Goal: Register for event/course

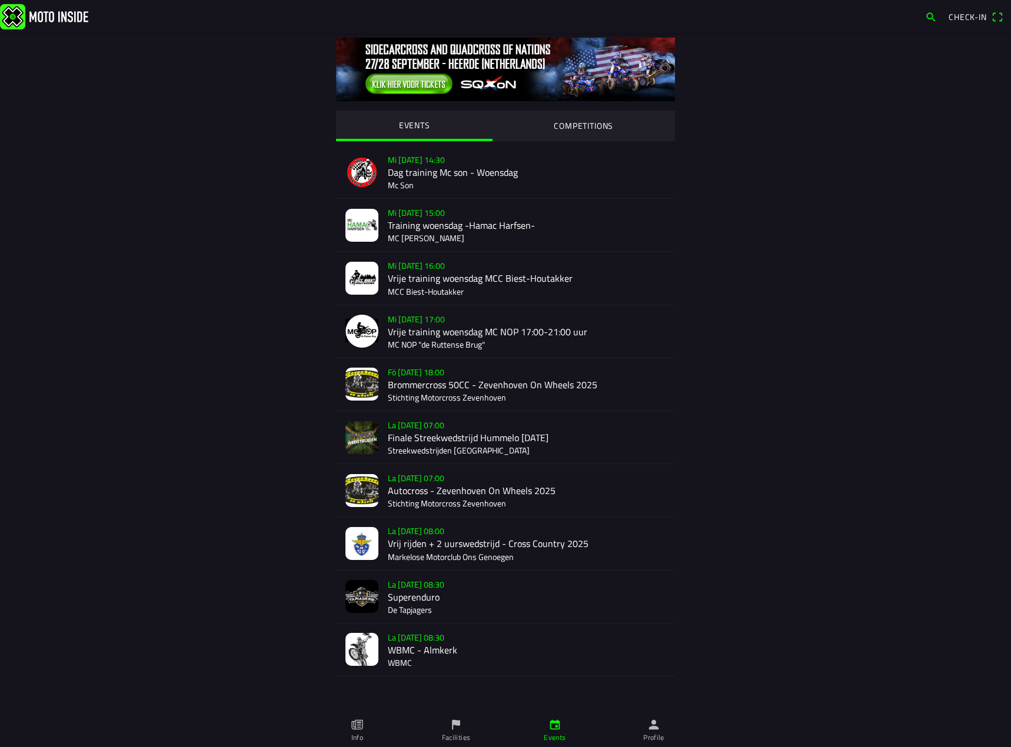
click at [418, 653] on div "La 20 sep - 08:30 WBMC - Almkerk WBMC" at bounding box center [527, 650] width 278 height 52
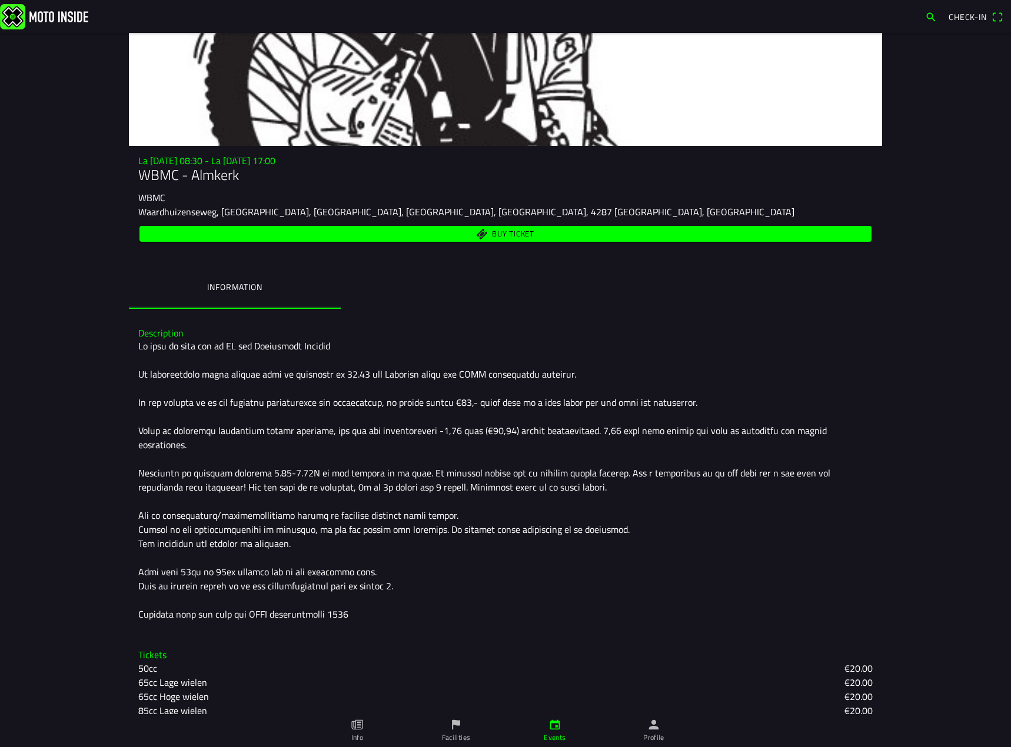
scroll to position [223, 0]
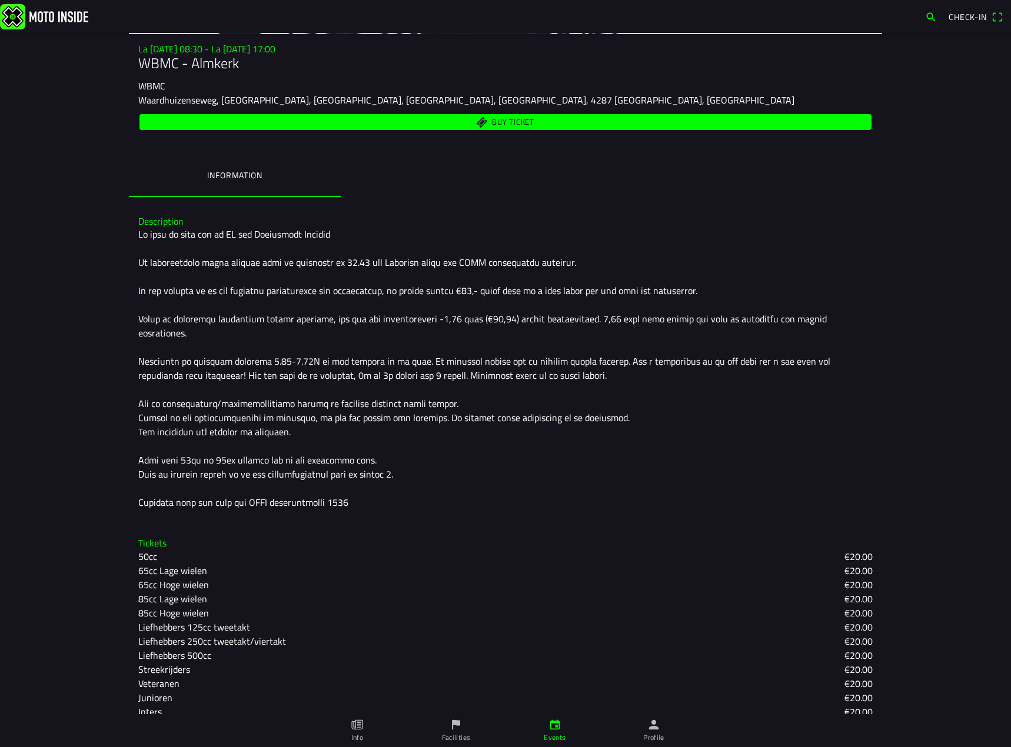
click at [672, 439] on div at bounding box center [505, 368] width 734 height 282
drag, startPoint x: 700, startPoint y: 397, endPoint x: 659, endPoint y: 378, distance: 45.3
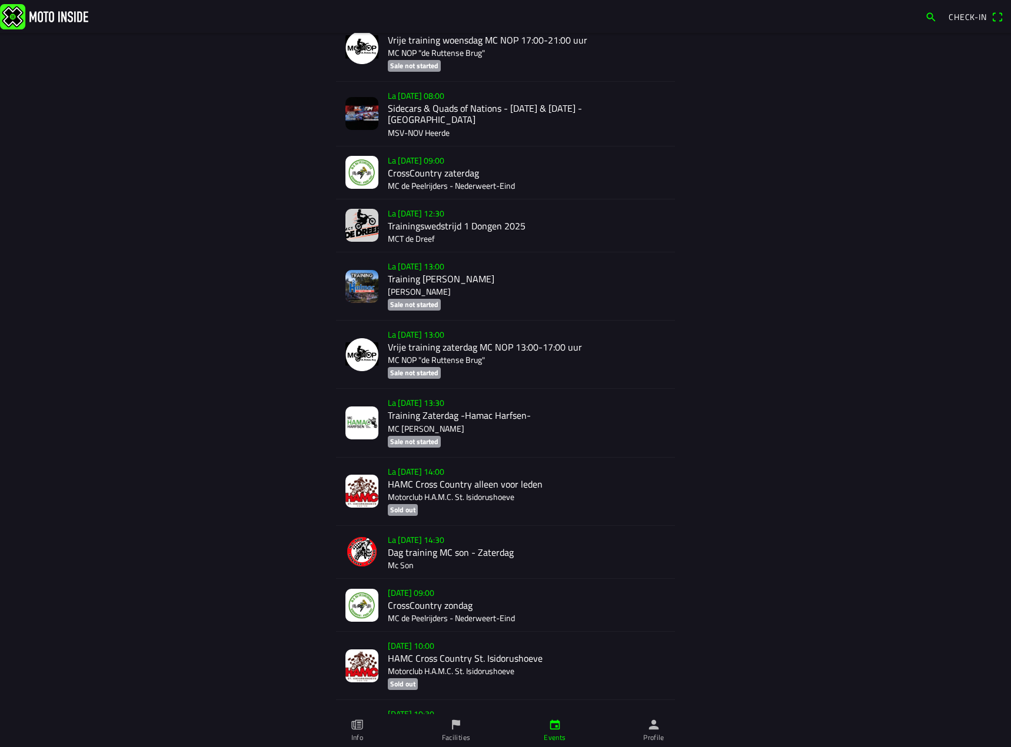
scroll to position [1598, 0]
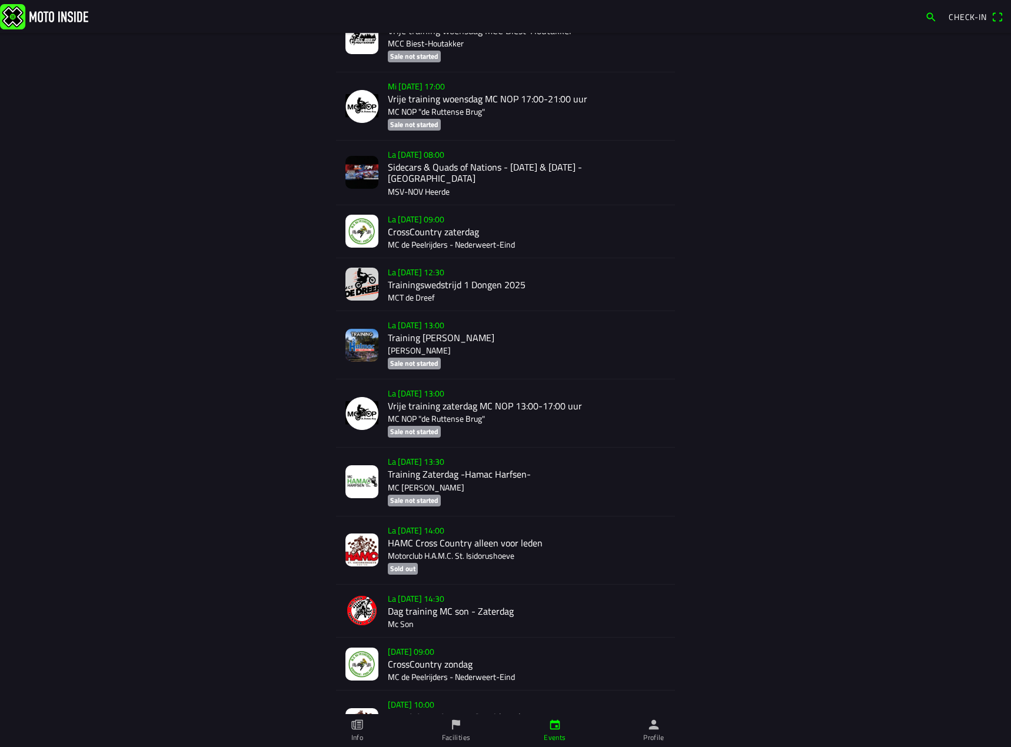
click at [733, 446] on div "EVENTS COMPETITIONS Mi 17 sep - 14:30 Dag training Mc son - Woensdag Mc Son Mi …" at bounding box center [505, 325] width 753 height 3781
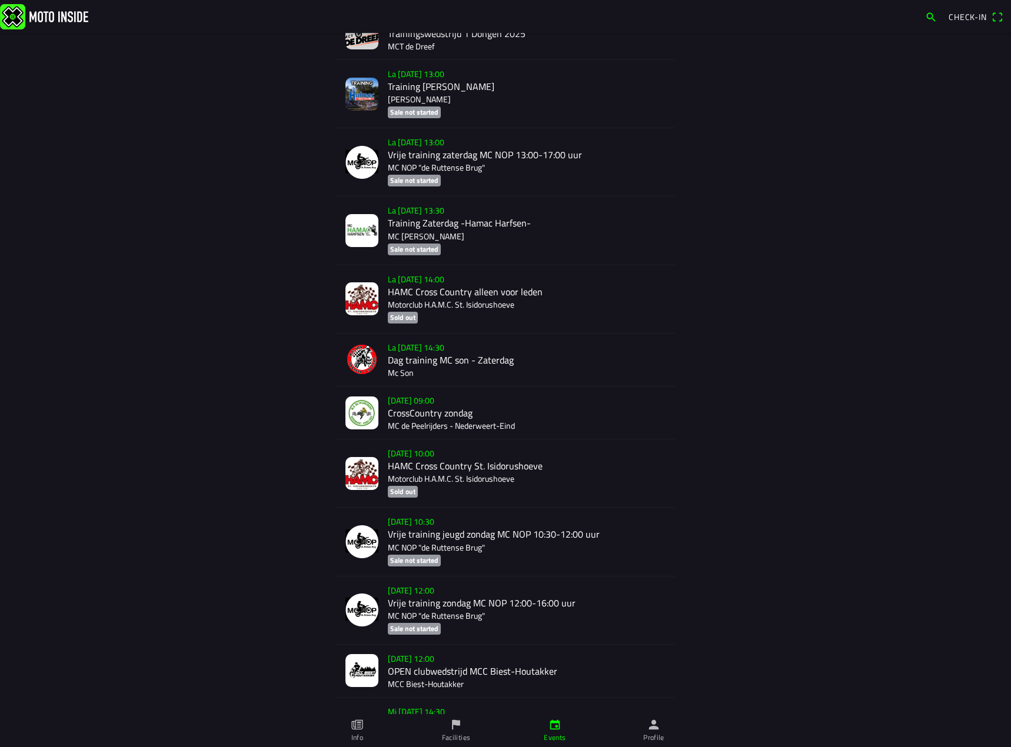
scroll to position [1363, 0]
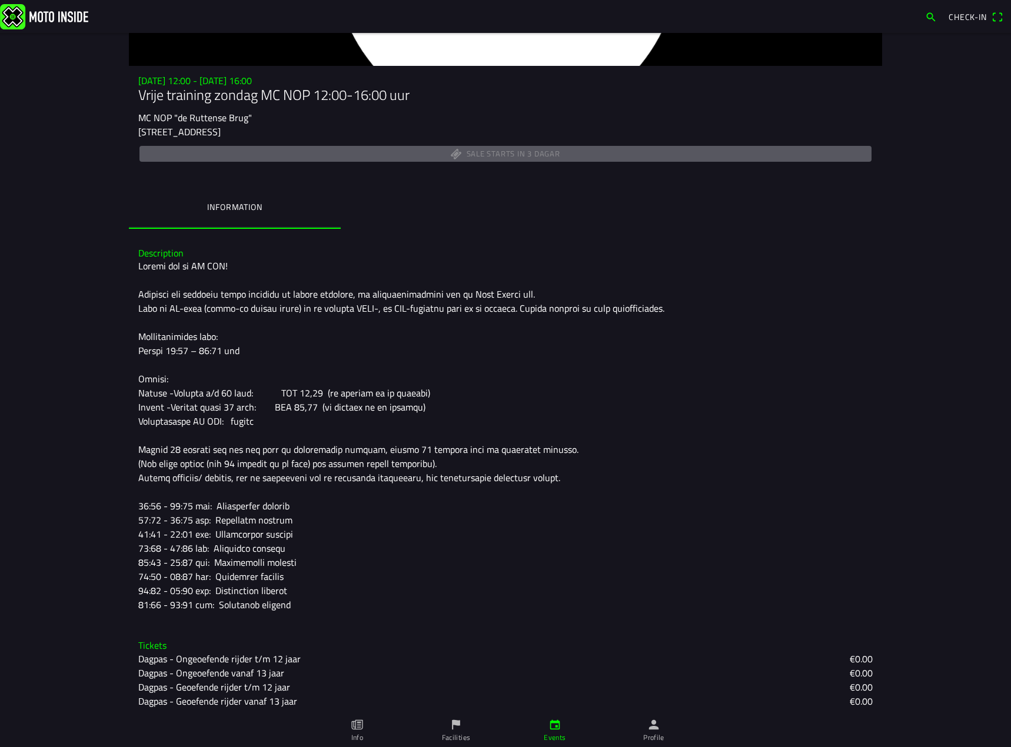
scroll to position [195, 0]
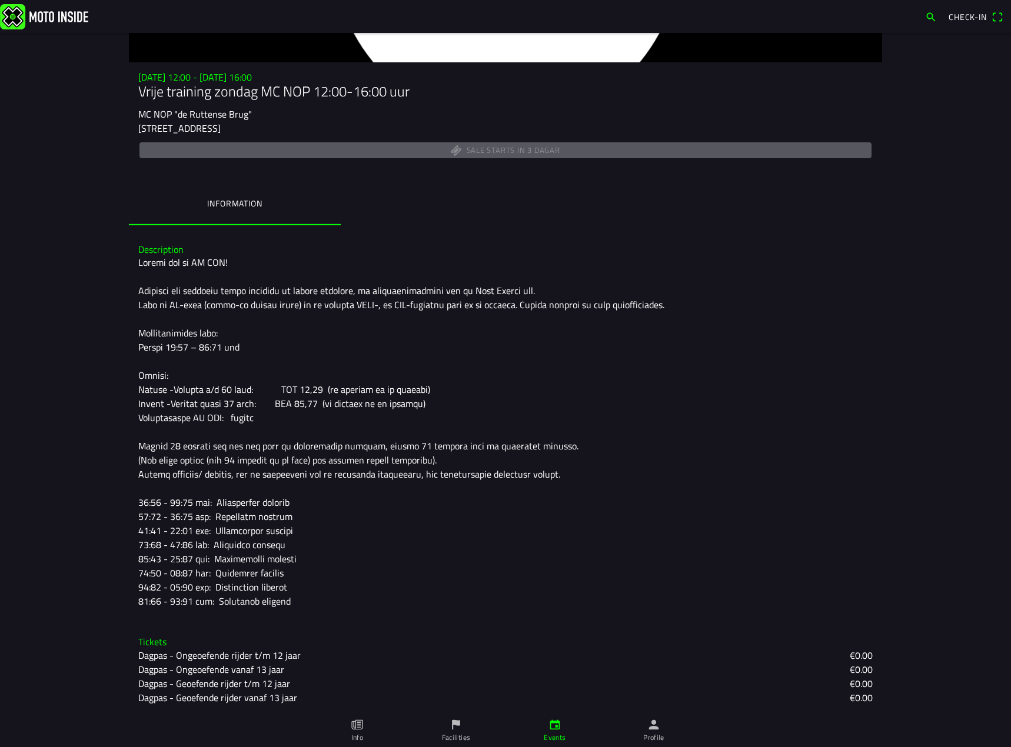
drag, startPoint x: 691, startPoint y: 440, endPoint x: 804, endPoint y: 384, distance: 126.6
click at [804, 384] on div at bounding box center [505, 431] width 734 height 353
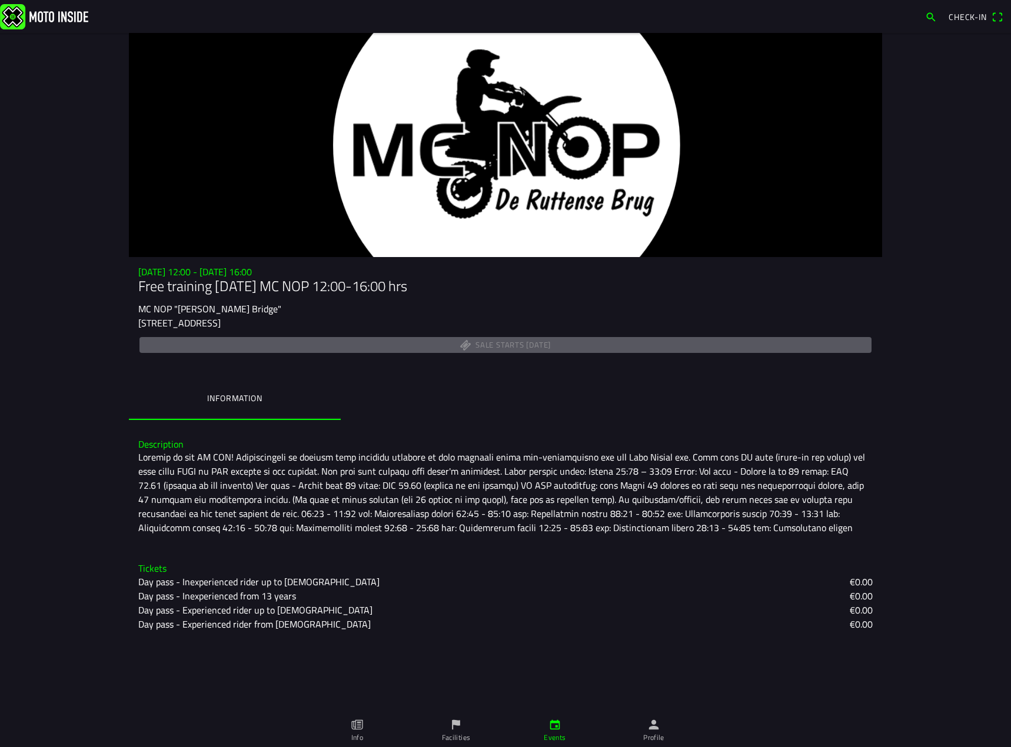
click at [779, 500] on font at bounding box center [502, 492] width 729 height 85
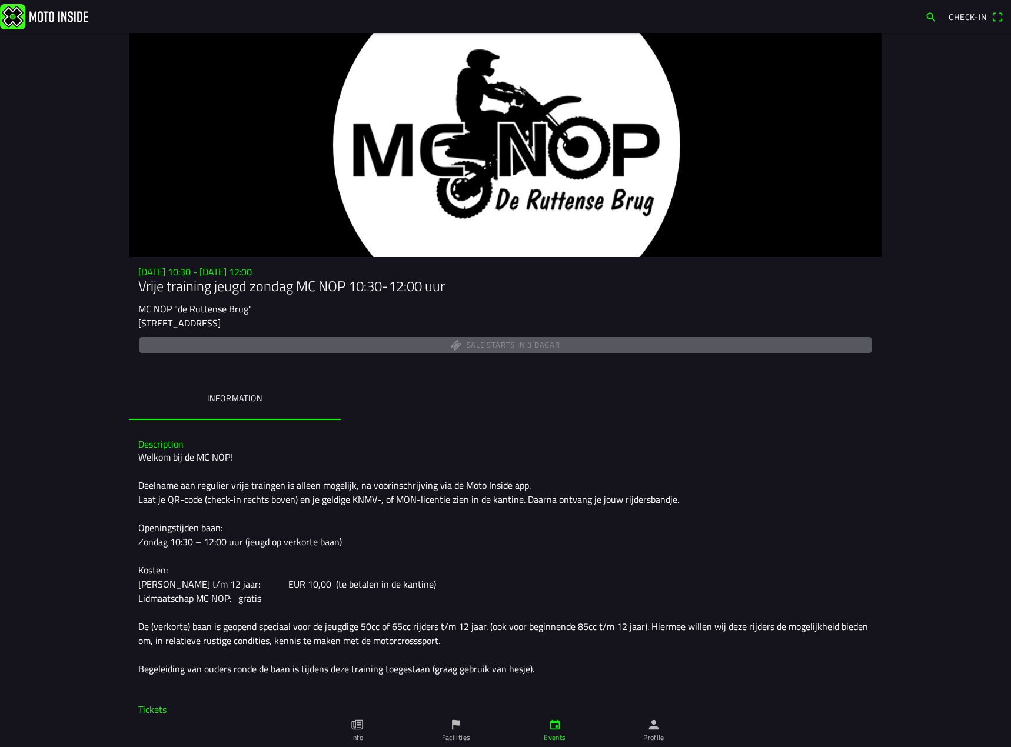
scroll to position [25, 0]
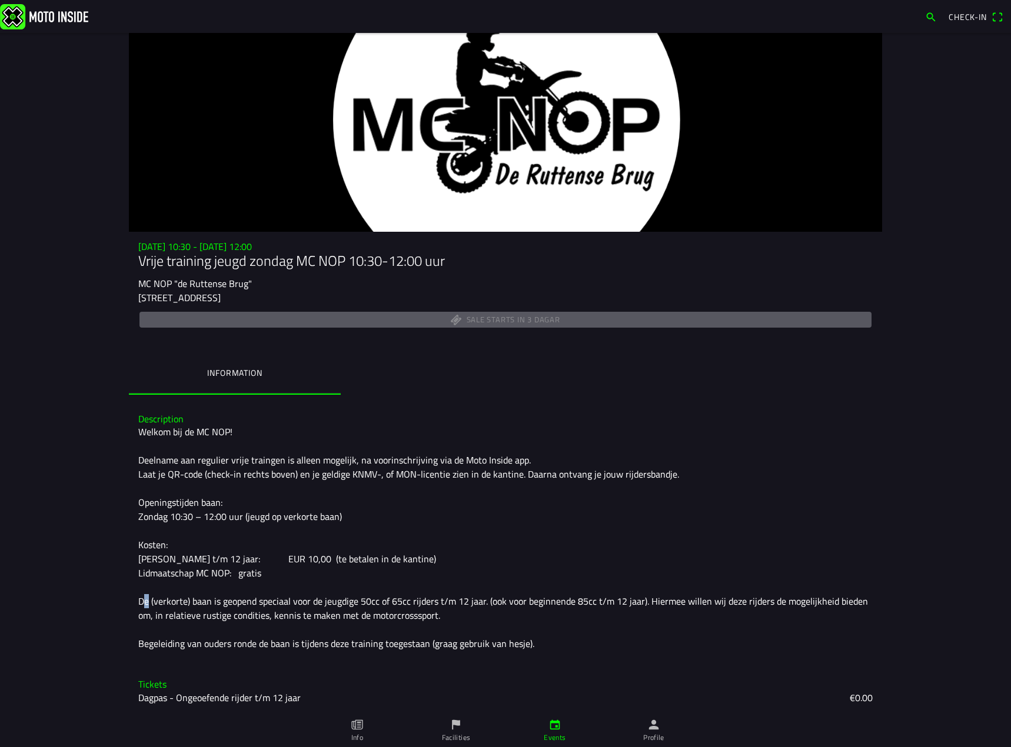
click at [523, 580] on div "Welkom bij de MC NOP! Deelname aan regulier vrije traingen is alleen mogelijk, …" at bounding box center [505, 538] width 734 height 226
click at [634, 563] on div "Welkom bij de MC NOP! Deelname aan regulier vrije traingen is alleen mogelijk, …" at bounding box center [505, 538] width 734 height 226
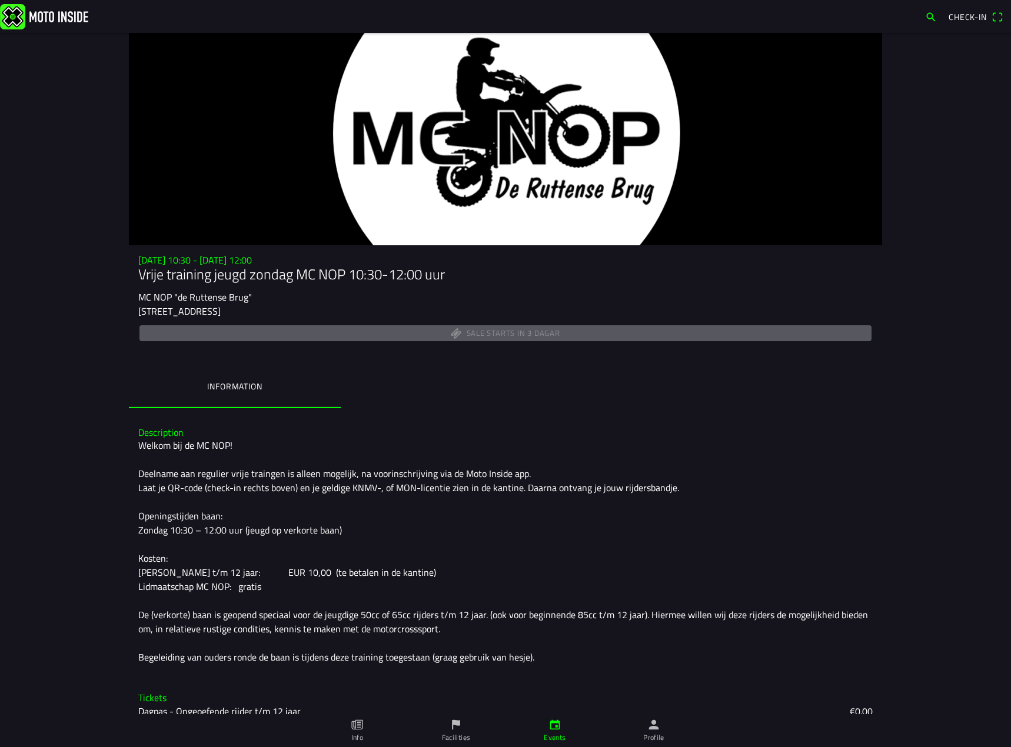
scroll to position [0, 0]
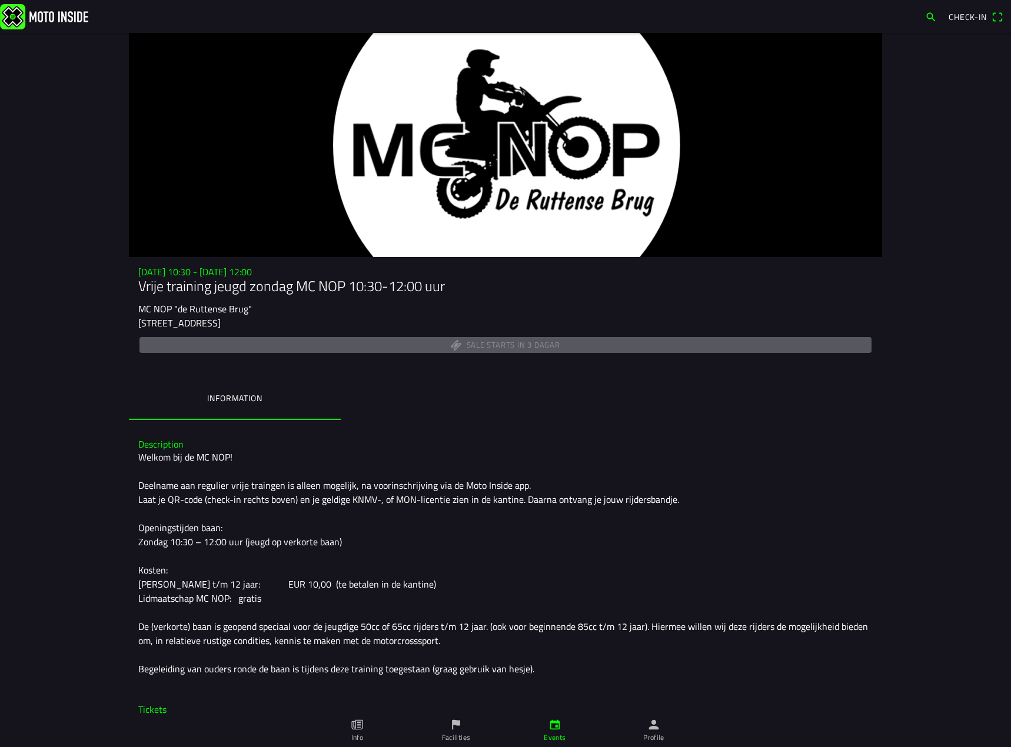
click at [925, 91] on main "Su 21 sep - 10:30 - Su 21 sep - 12:00 Vrije training jeugd zondag MC NOP 10:30-…" at bounding box center [505, 390] width 1011 height 714
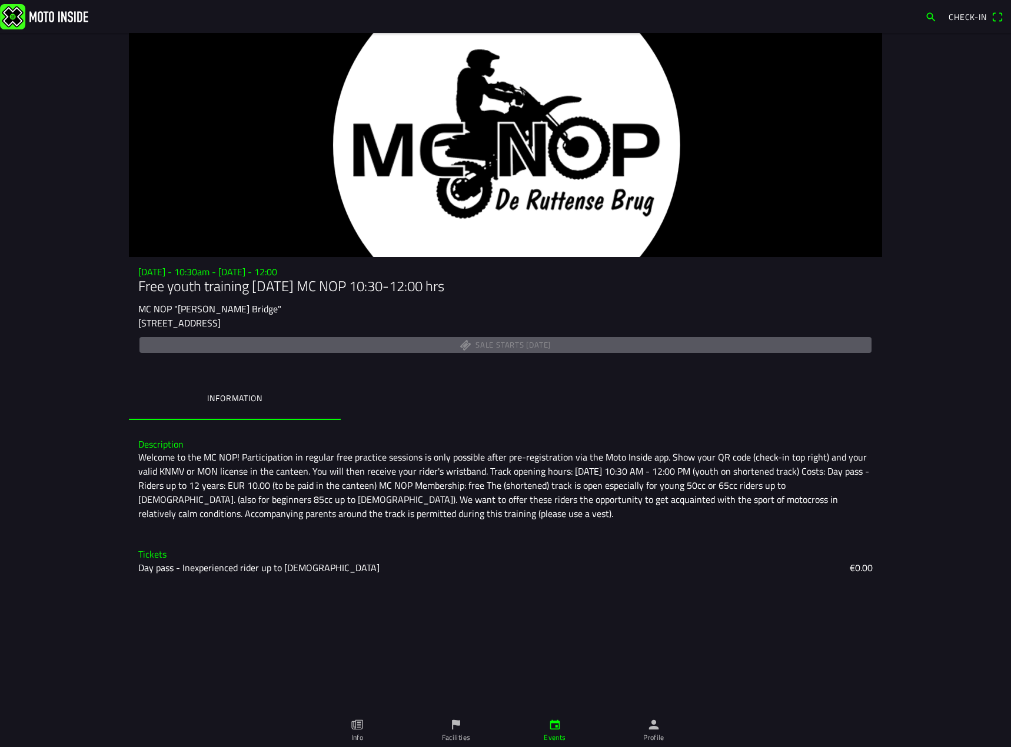
click at [370, 460] on font "Welcome to the MC NOP! Participation in regular free practice sessions is only …" at bounding box center [504, 485] width 733 height 71
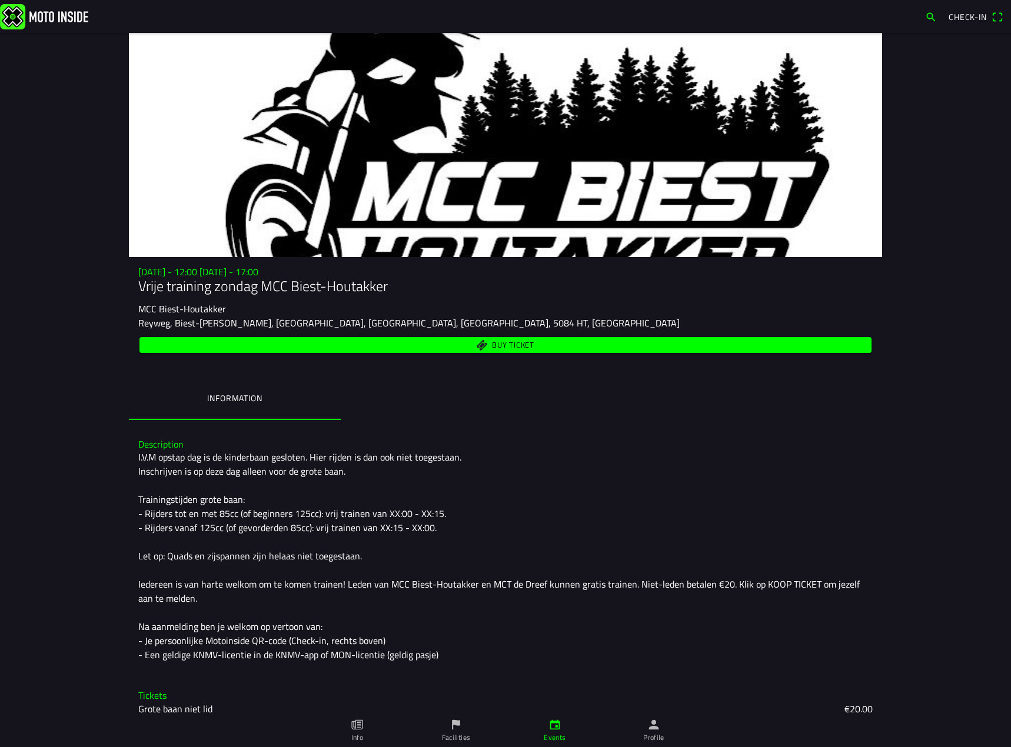
click at [530, 434] on div "Description I.V.M opstap dag is de kinderbaan gesloten. Hier rijden is dan ook …" at bounding box center [505, 551] width 753 height 242
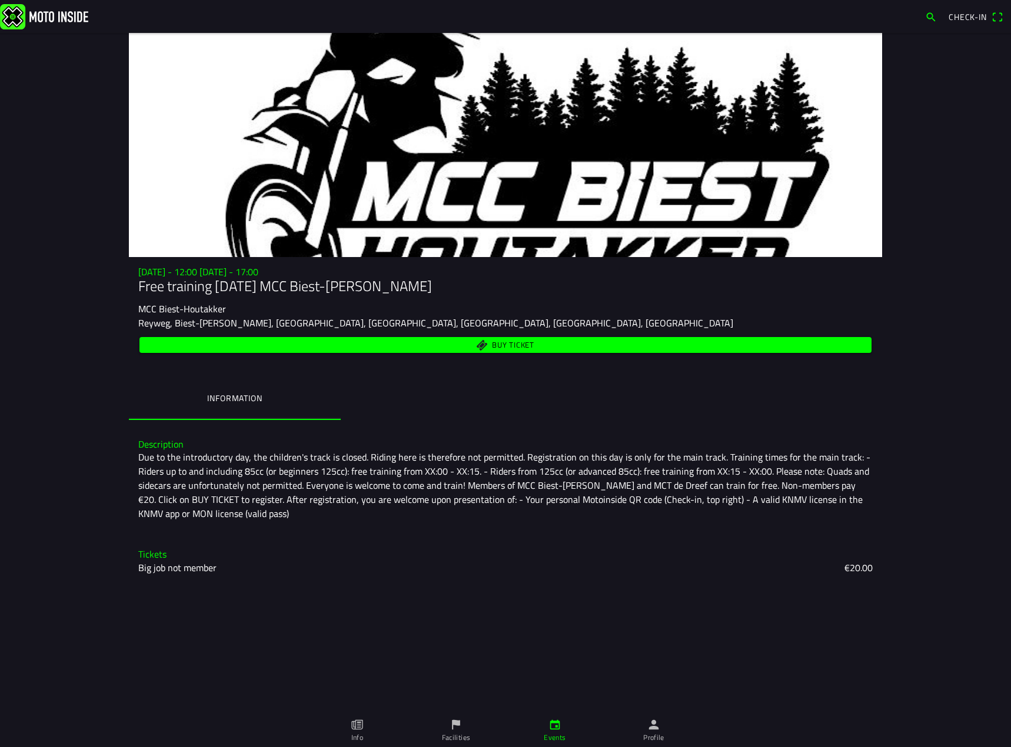
click at [266, 481] on font "Due to the introductory day, the children's track is closed. Riding here is the…" at bounding box center [505, 485] width 734 height 71
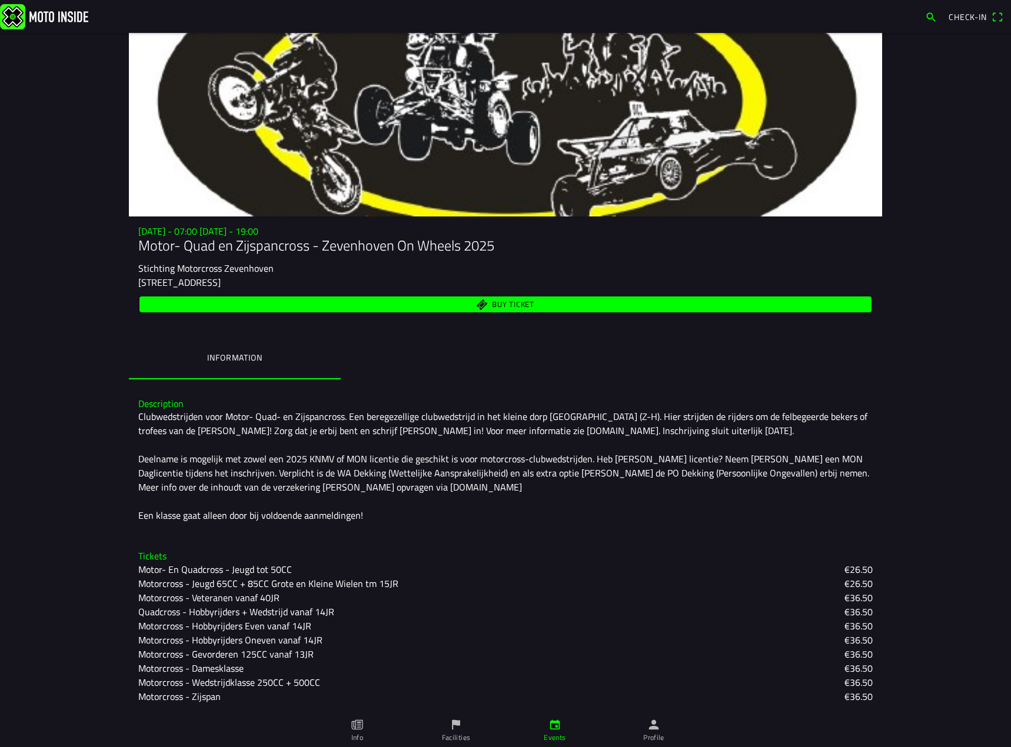
scroll to position [59, 0]
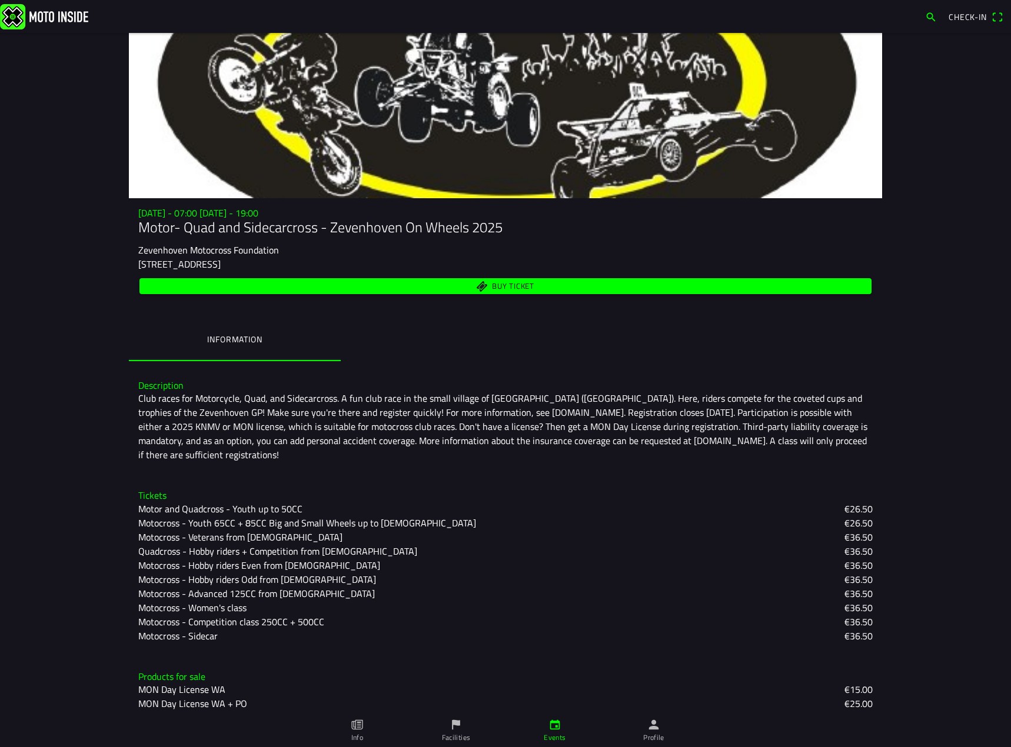
click at [468, 466] on div "Description Club races for Motorcycle, Quad, and Sidecarcross. A fun club race …" at bounding box center [505, 421] width 753 height 101
drag, startPoint x: 731, startPoint y: 442, endPoint x: 708, endPoint y: 441, distance: 23.0
click at [708, 441] on font "Club races for Motorcycle, Quad, and Sidecarcross. A fun club race in the small…" at bounding box center [504, 426] width 732 height 71
drag, startPoint x: 680, startPoint y: 443, endPoint x: 732, endPoint y: 440, distance: 52.5
click at [732, 440] on font "Club races for Motorcycle, Quad, and Sidecarcross. A fun club race in the small…" at bounding box center [504, 426] width 732 height 71
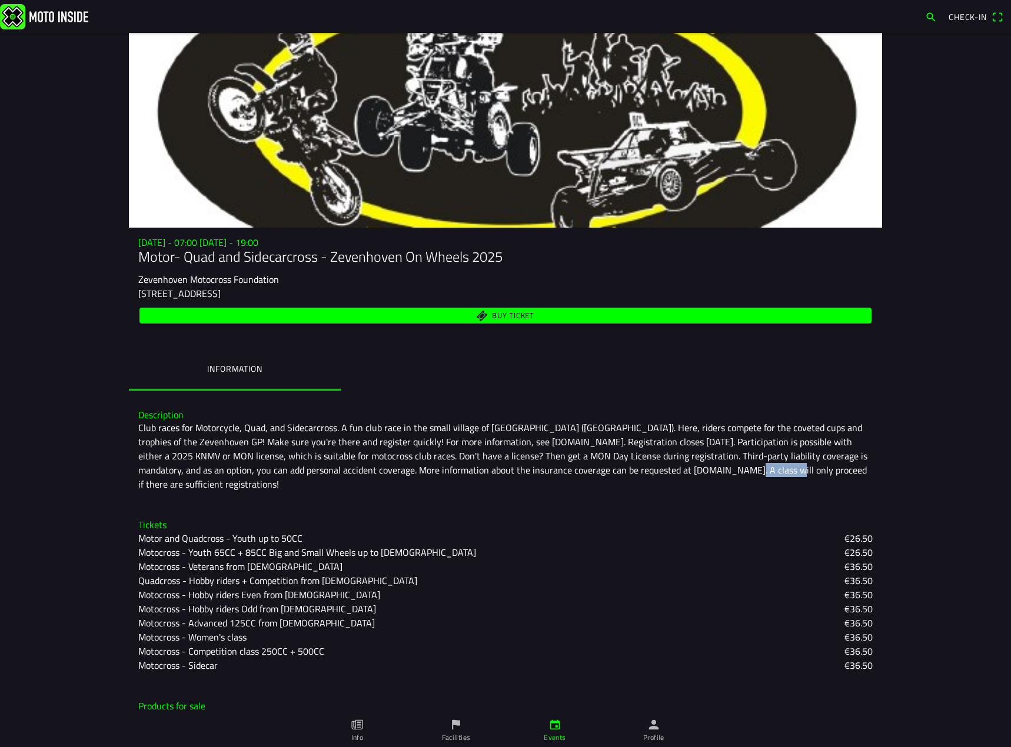
scroll to position [0, 0]
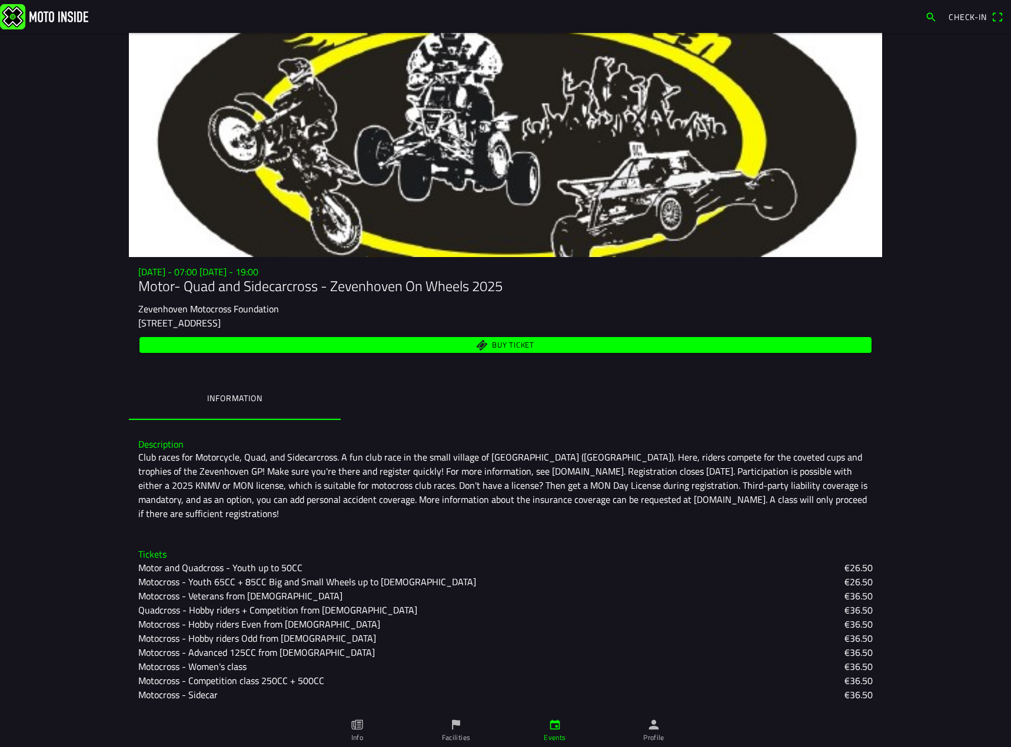
click at [704, 451] on font "Club races for Motorcycle, Quad, and Sidecarcross. A fun club race in the small…" at bounding box center [504, 485] width 732 height 71
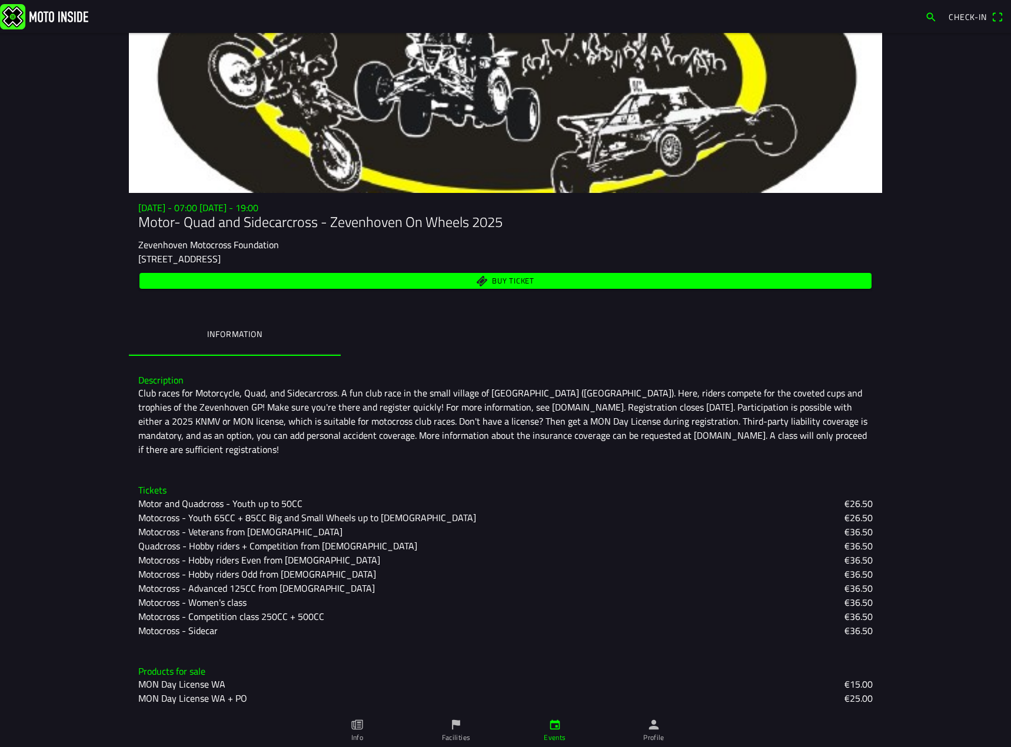
scroll to position [65, 0]
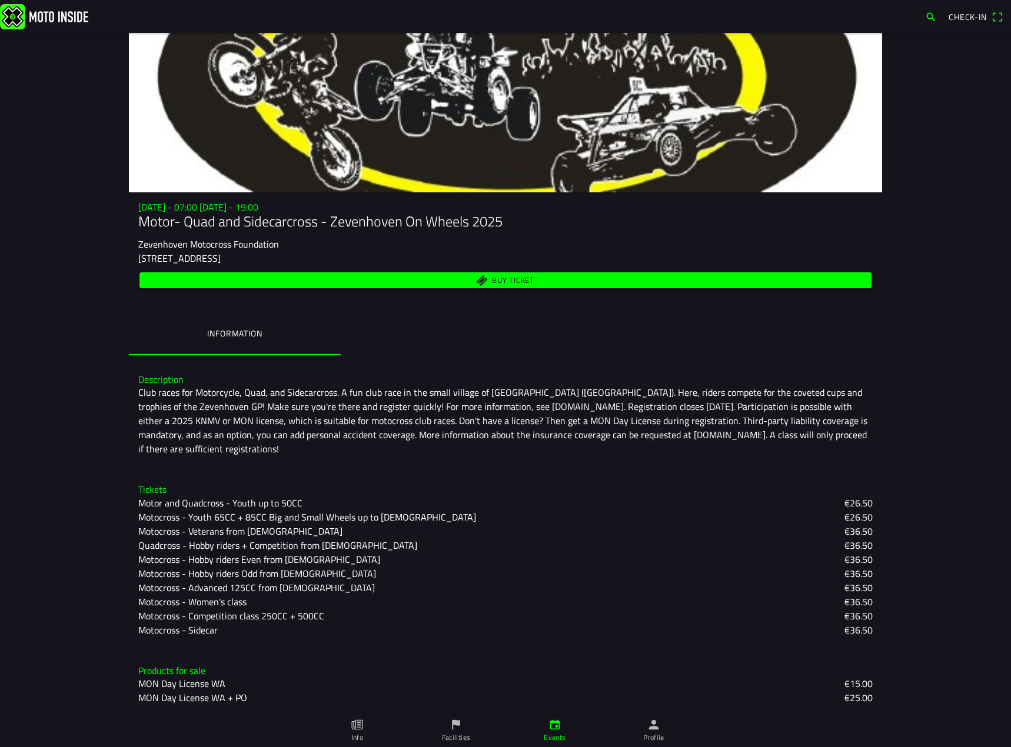
click at [236, 702] on font "MON Day License WA + PO" at bounding box center [192, 698] width 109 height 14
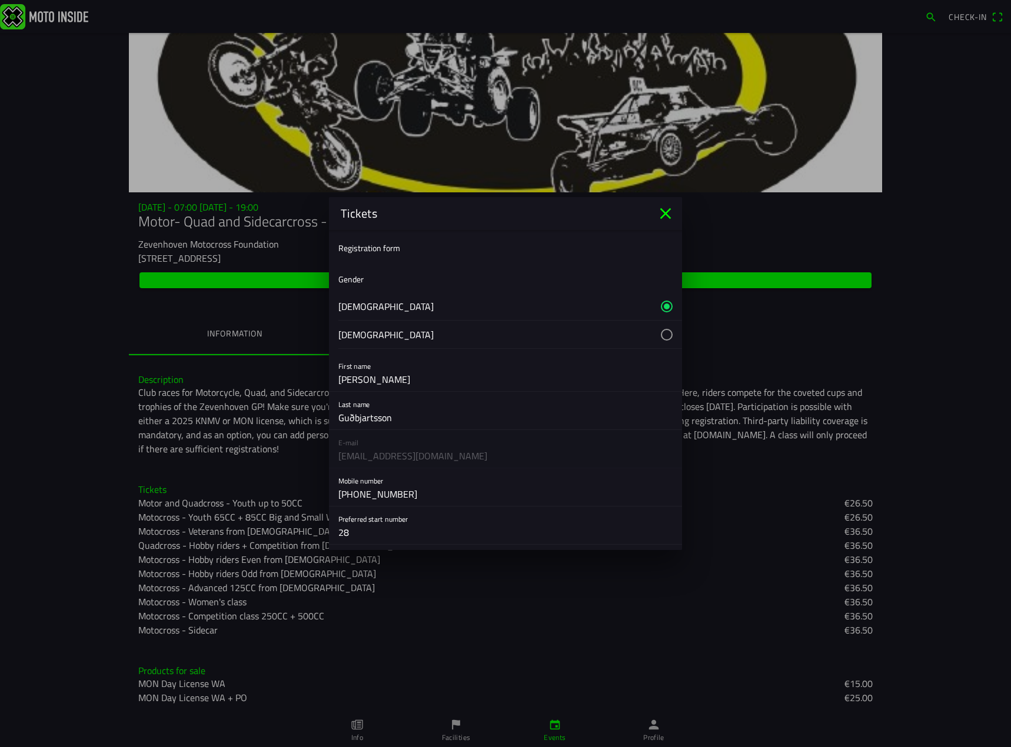
click at [667, 214] on icon "close" at bounding box center [665, 213] width 11 height 11
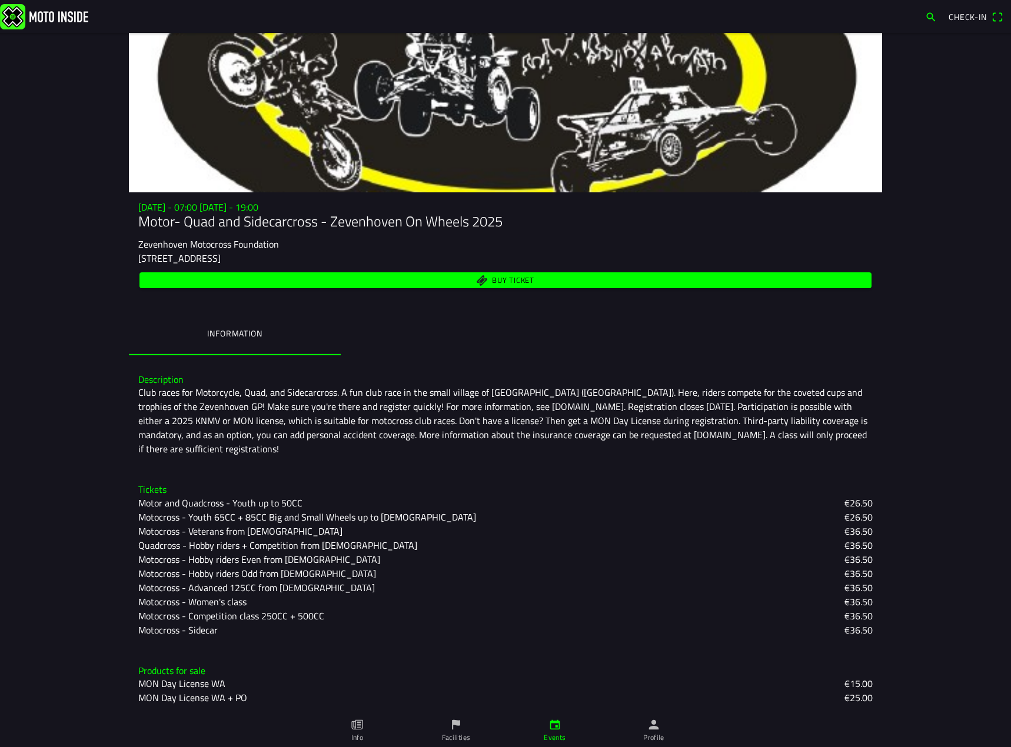
click at [346, 517] on font "Motocross - Youth 65CC + 85CC Big and Small Wheels up to [DEMOGRAPHIC_DATA]" at bounding box center [307, 517] width 338 height 14
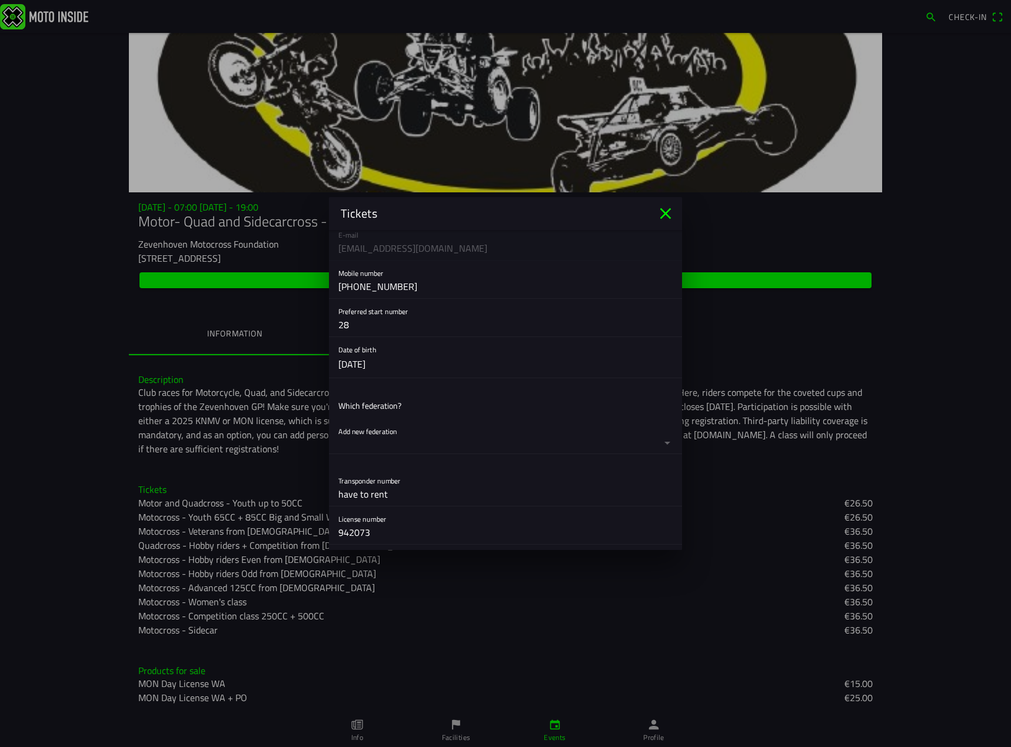
scroll to position [235, 0]
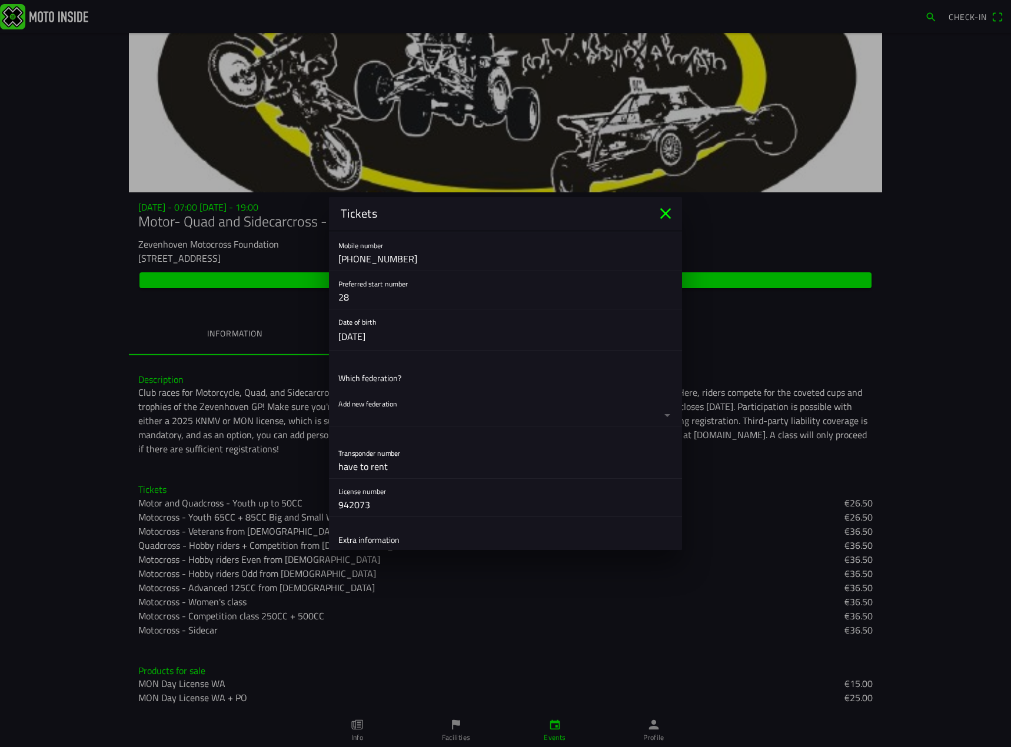
click at [626, 403] on button "button" at bounding box center [510, 408] width 344 height 35
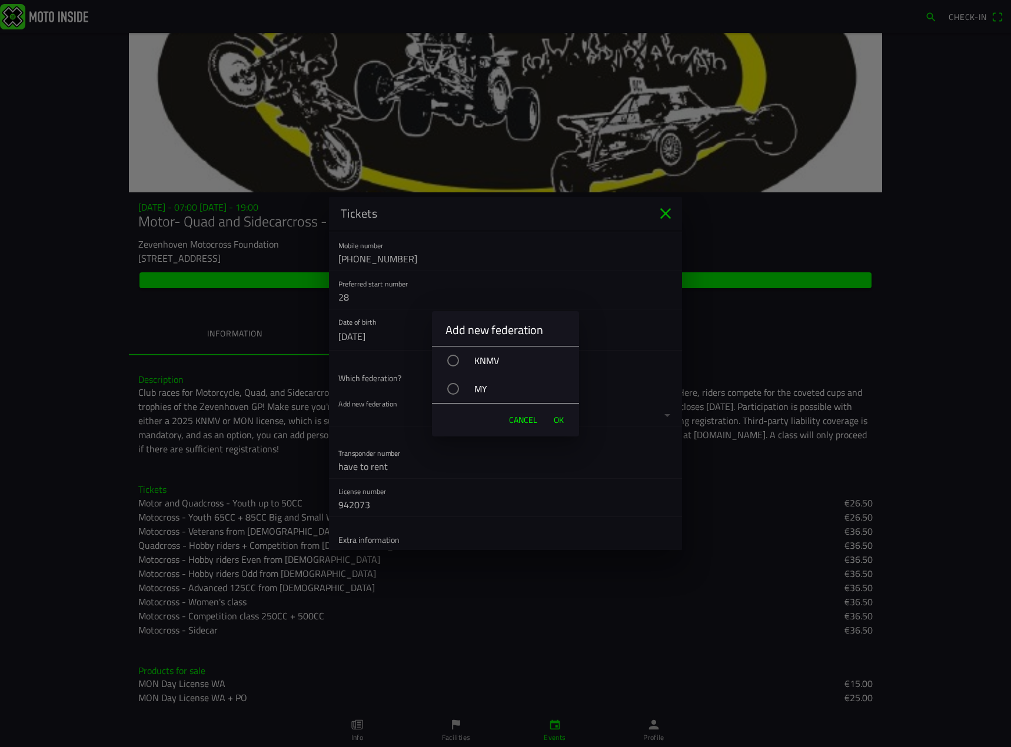
click at [493, 359] on font "KNMV" at bounding box center [486, 361] width 25 height 14
click at [563, 418] on span "OK" at bounding box center [559, 420] width 10 height 12
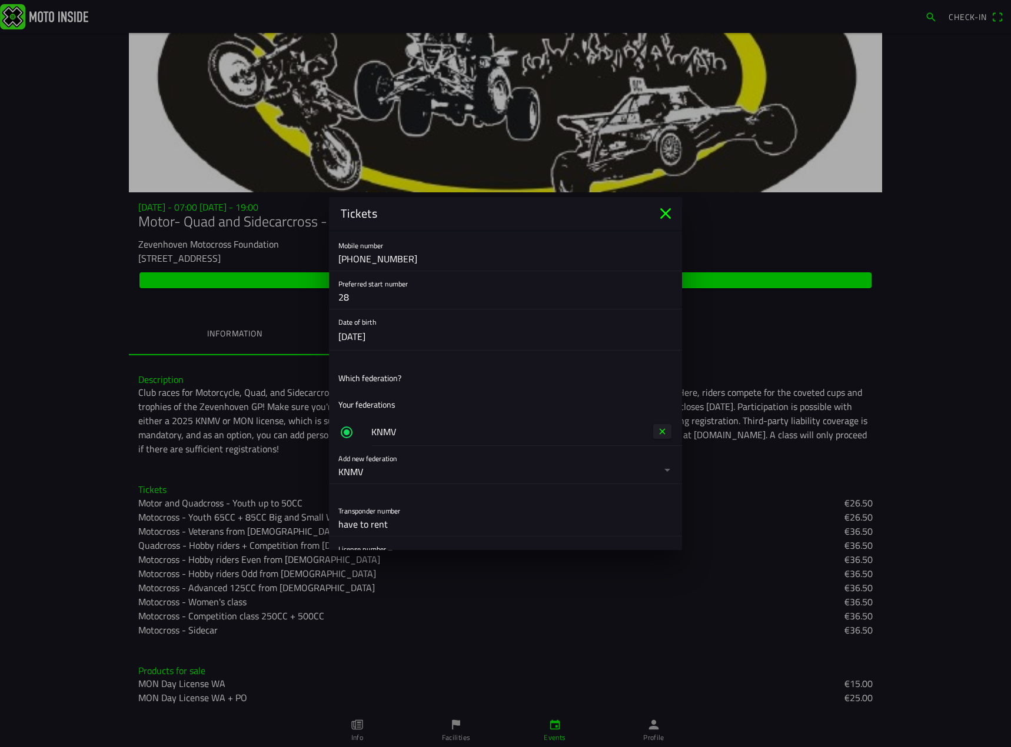
click at [657, 431] on span "button" at bounding box center [662, 431] width 10 height 15
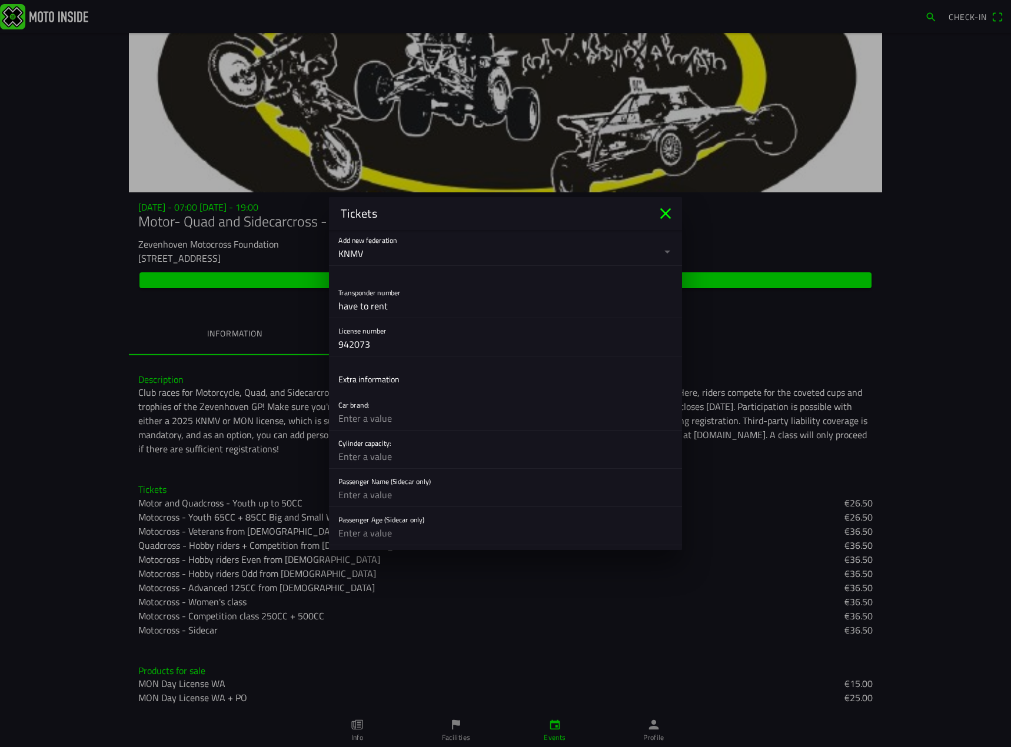
scroll to position [412, 0]
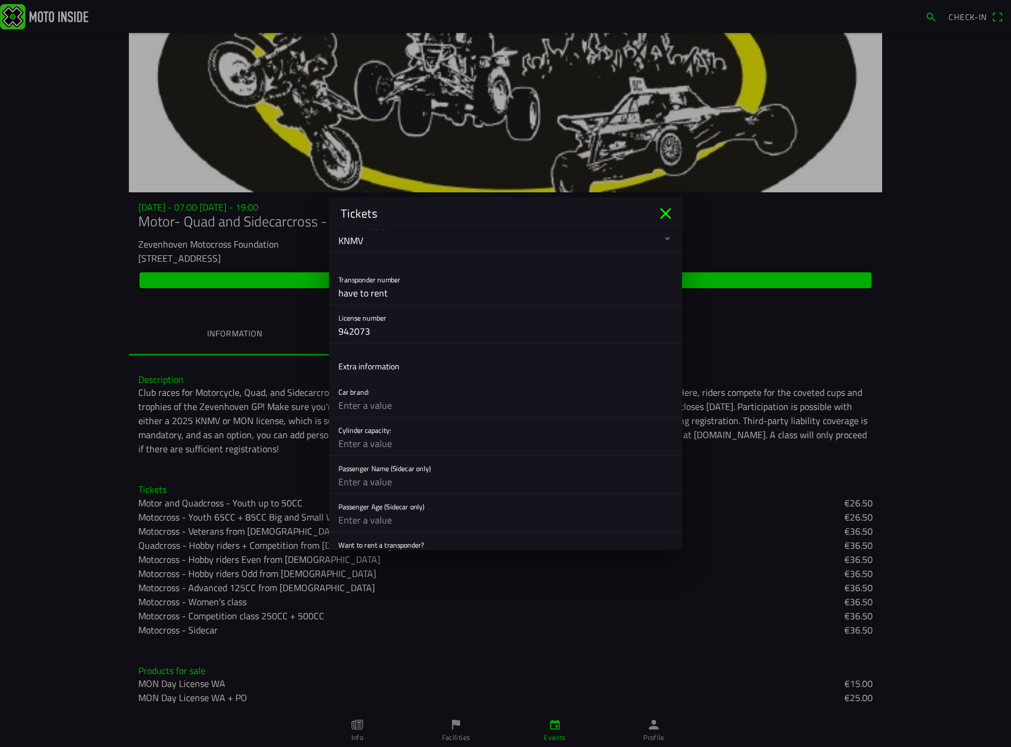
click at [445, 413] on input "text" at bounding box center [505, 406] width 334 height 24
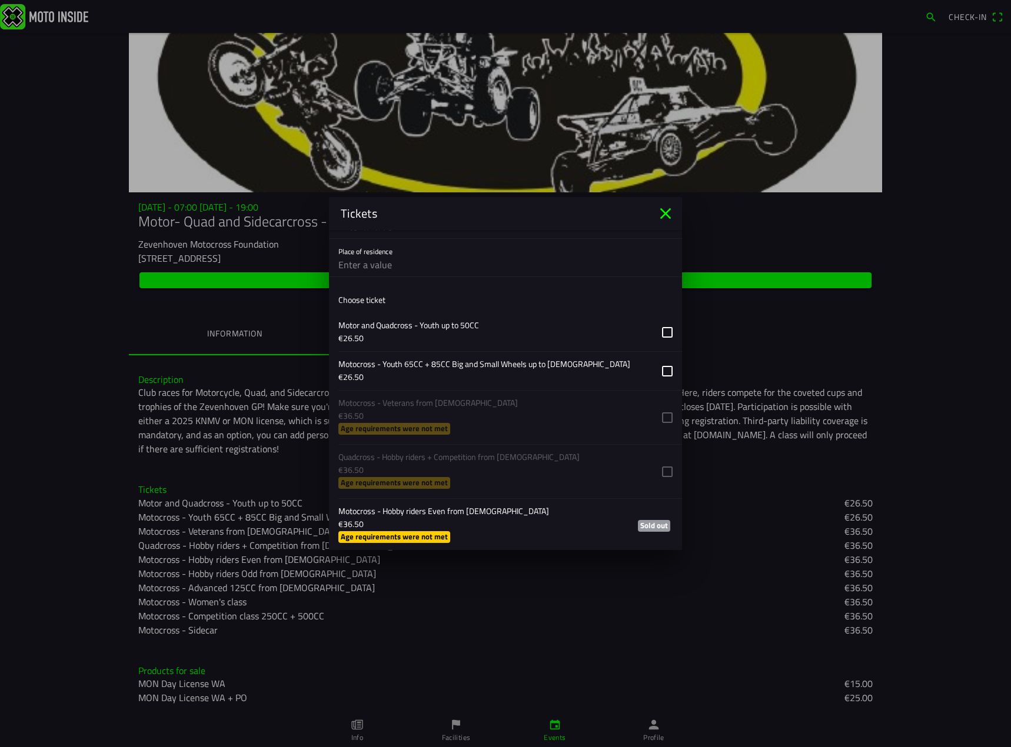
scroll to position [824, 0]
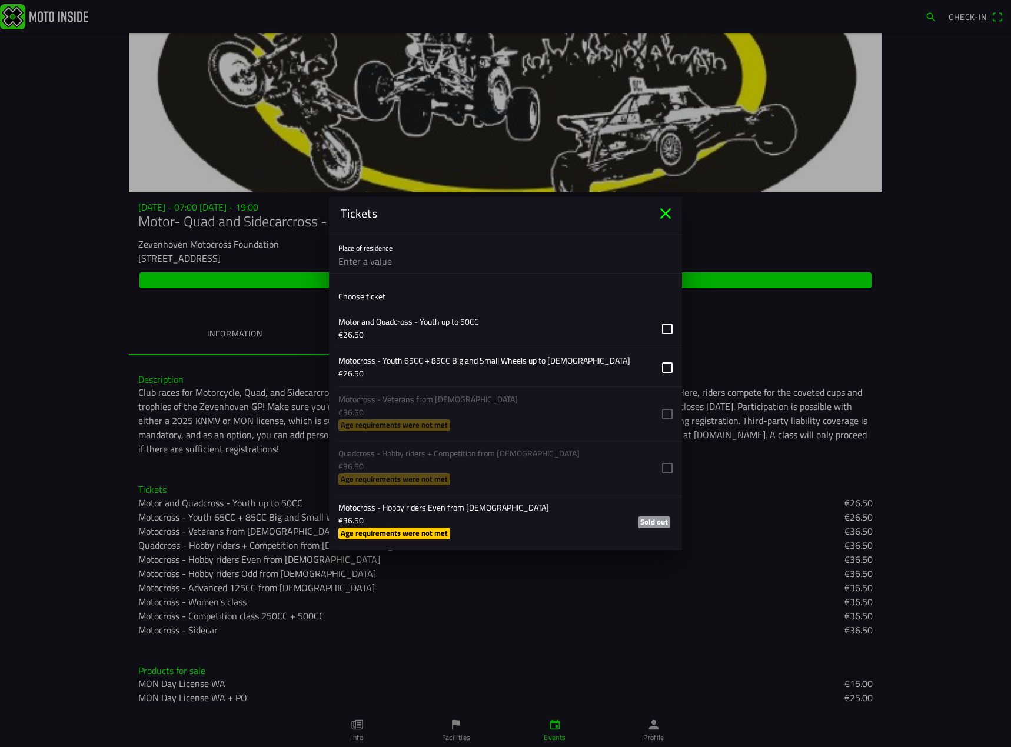
click at [660, 370] on button "button" at bounding box center [510, 367] width 344 height 38
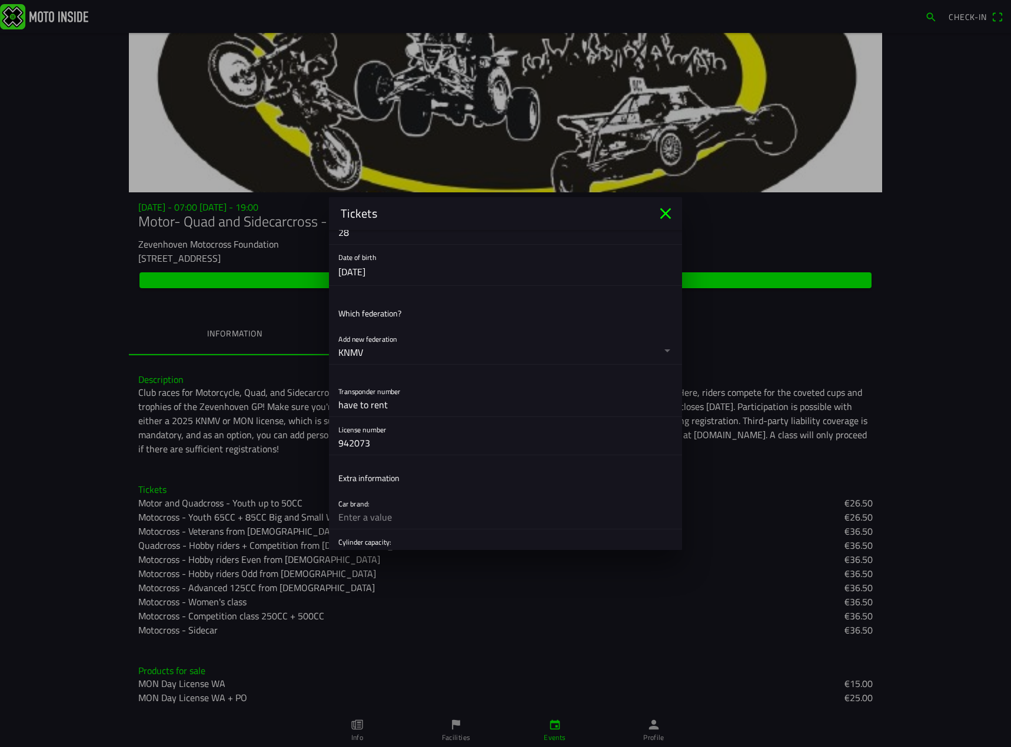
scroll to position [177, 0]
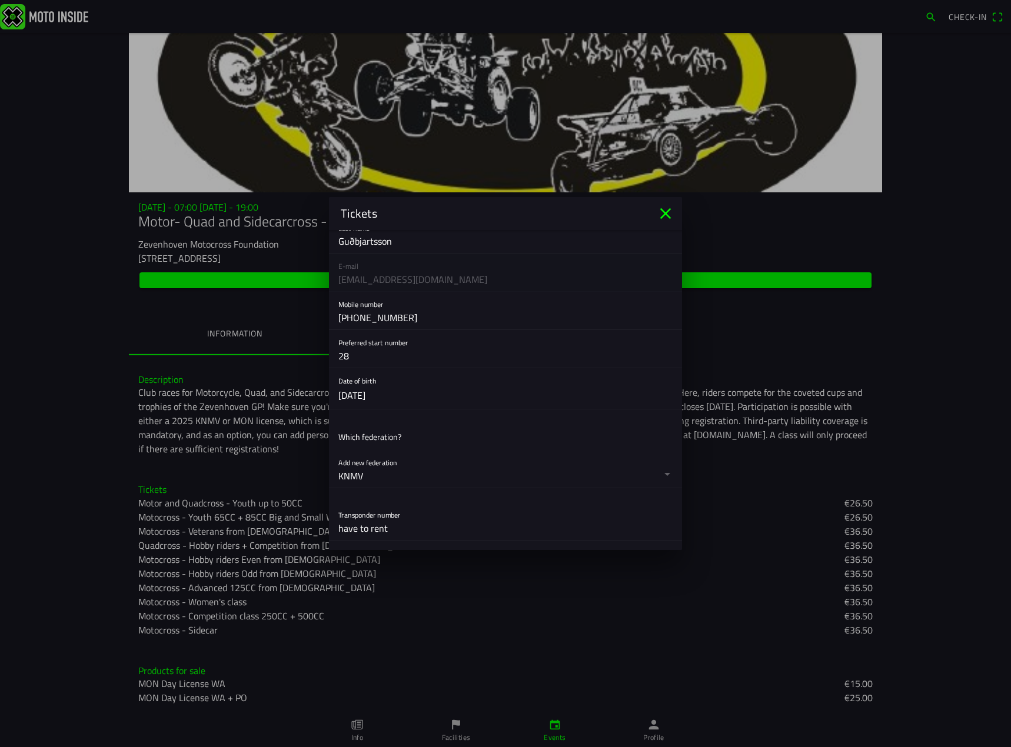
click at [666, 211] on icon "close" at bounding box center [665, 213] width 19 height 19
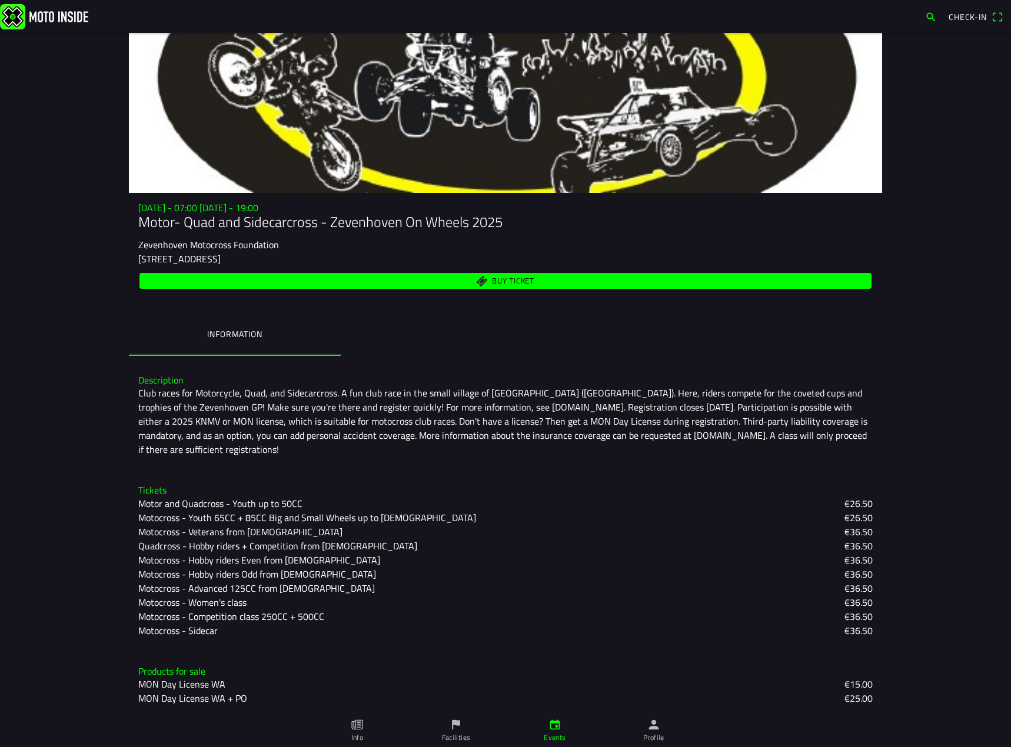
scroll to position [65, 0]
